Goal: Task Accomplishment & Management: Complete application form

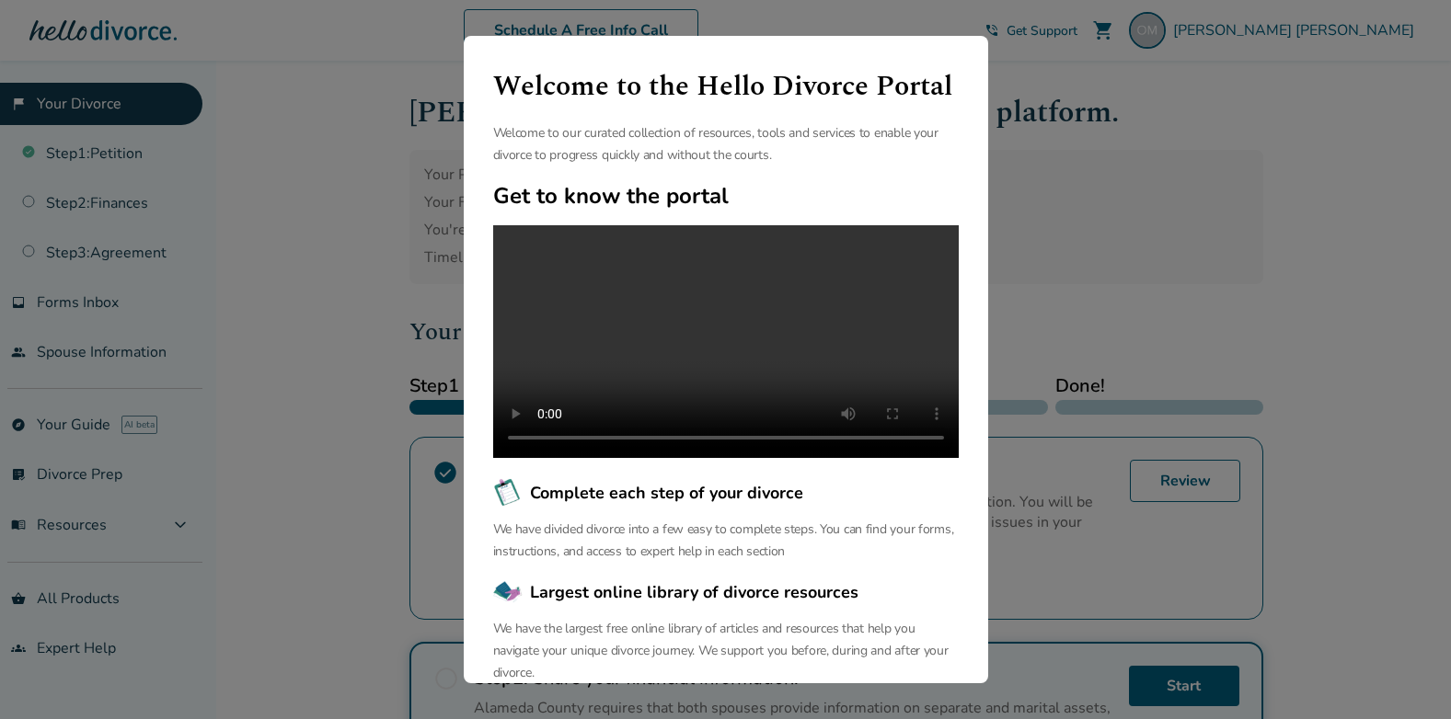
click at [1041, 109] on div "Welcome to the Hello Divorce Portal Welcome to our curated collection of resour…" at bounding box center [725, 359] width 1451 height 719
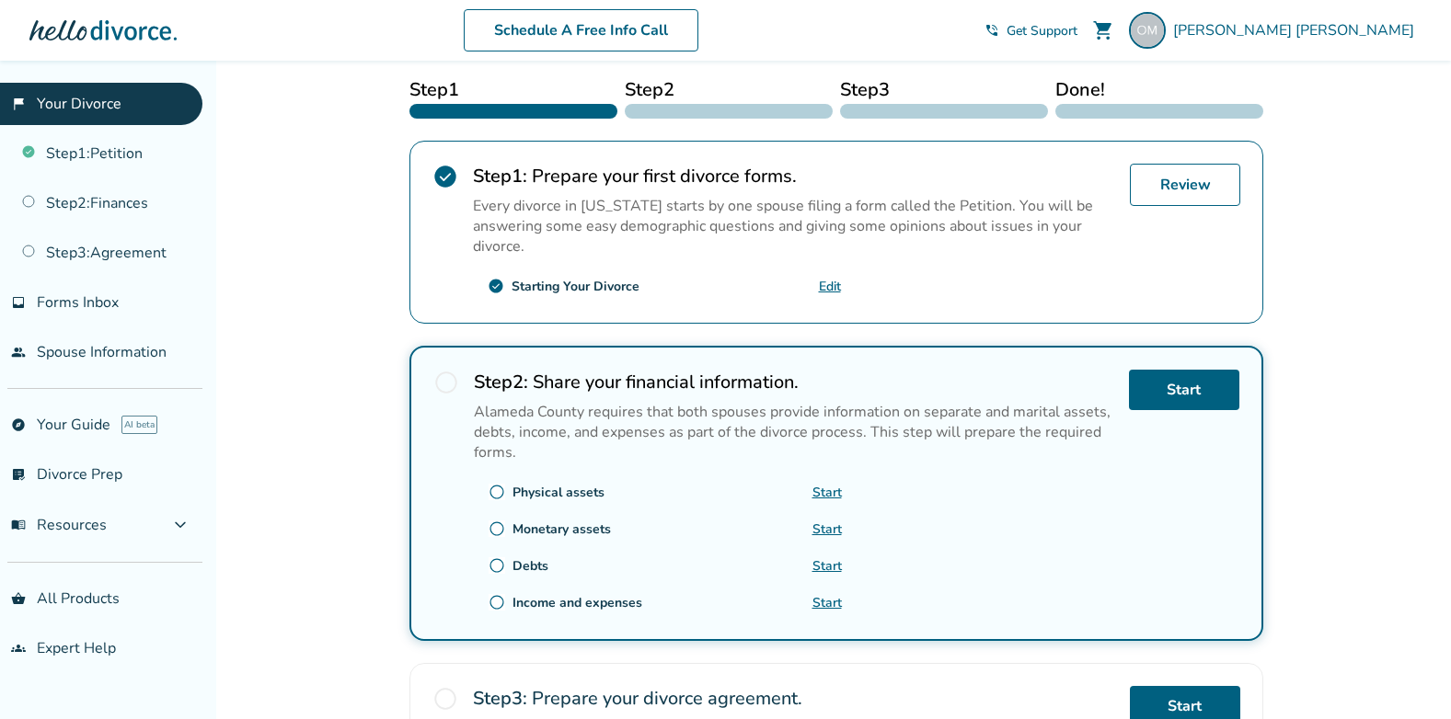
scroll to position [302, 0]
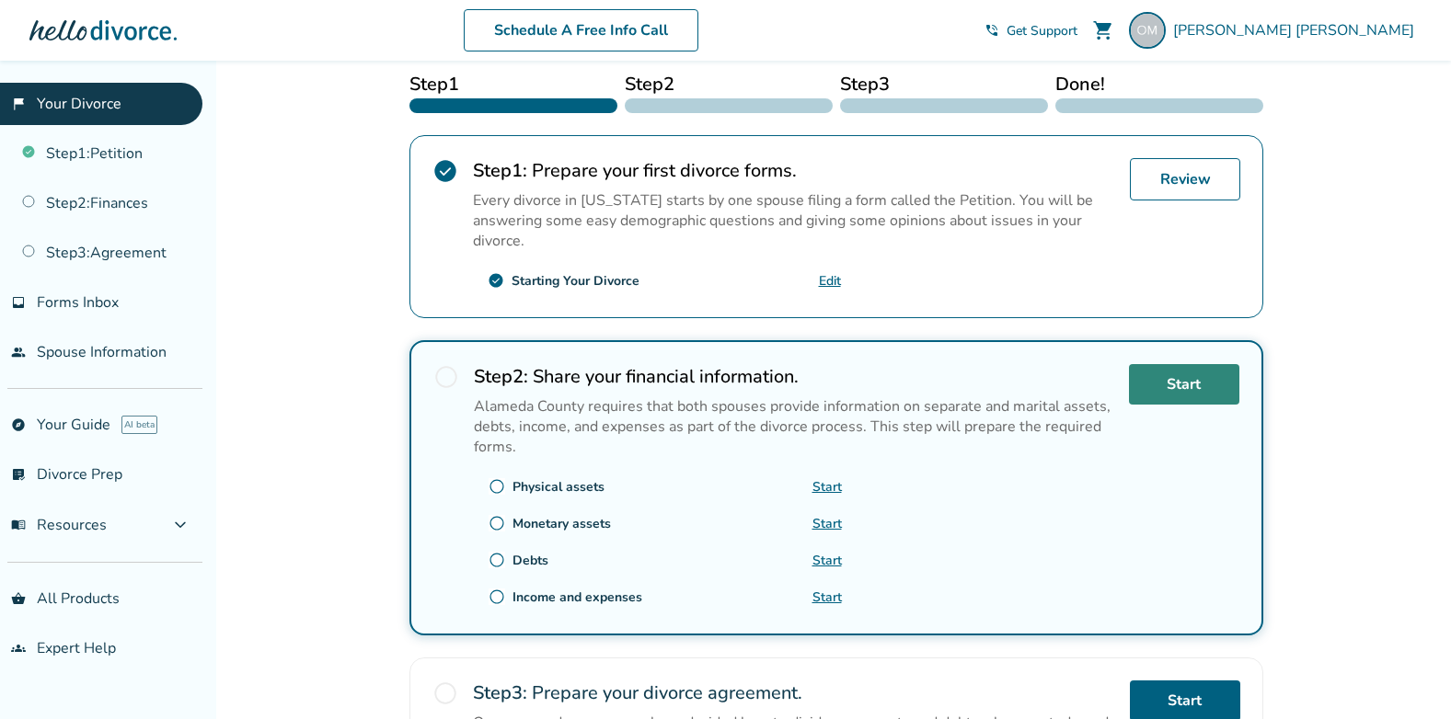
click at [1190, 382] on link "Start" at bounding box center [1184, 384] width 110 height 40
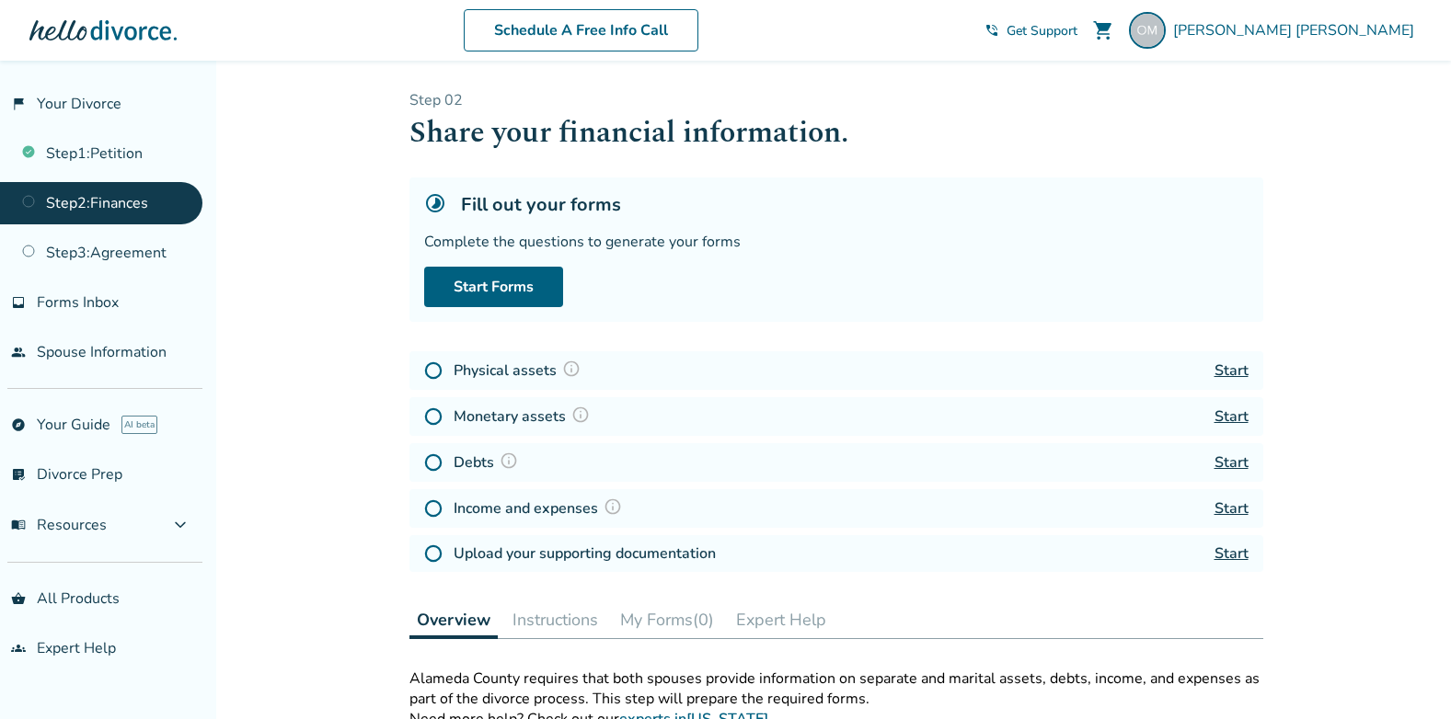
click at [1235, 371] on link "Start" at bounding box center [1231, 371] width 34 height 20
